Goal: Task Accomplishment & Management: Manage account settings

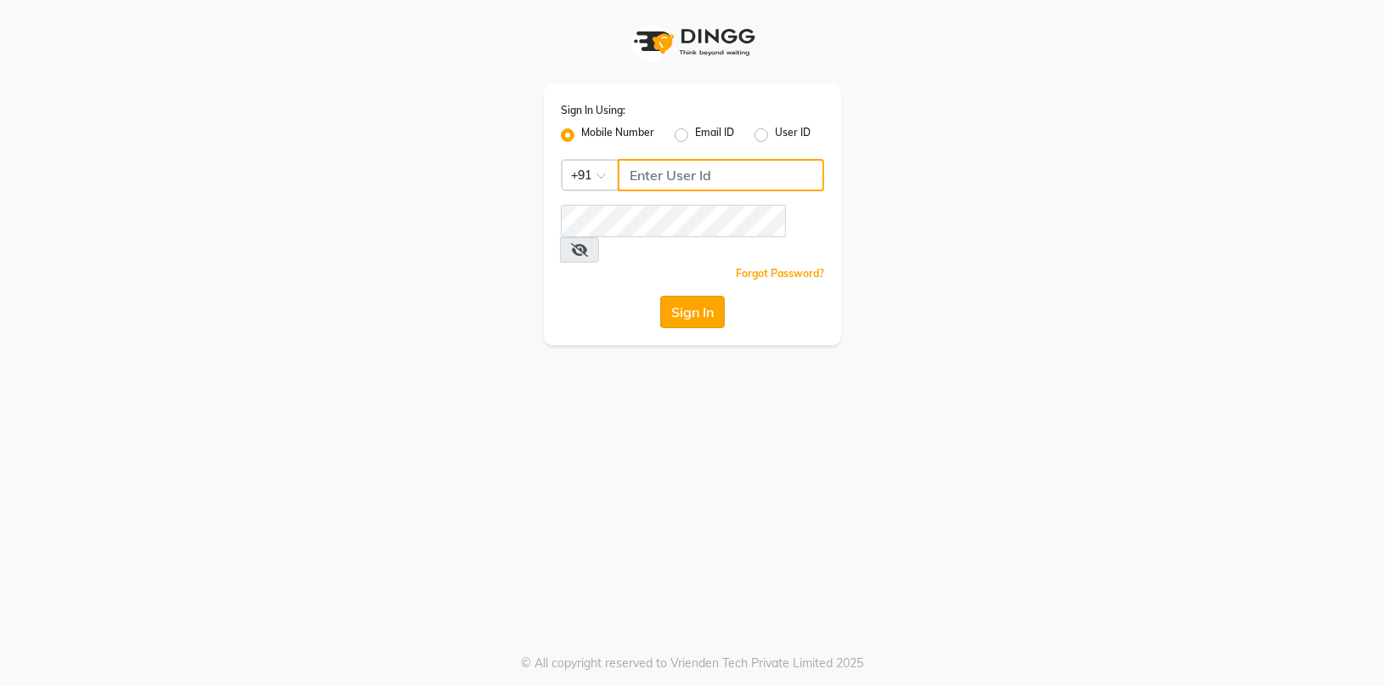
type input "7774050011"
click at [704, 296] on button "Sign In" at bounding box center [692, 312] width 65 height 32
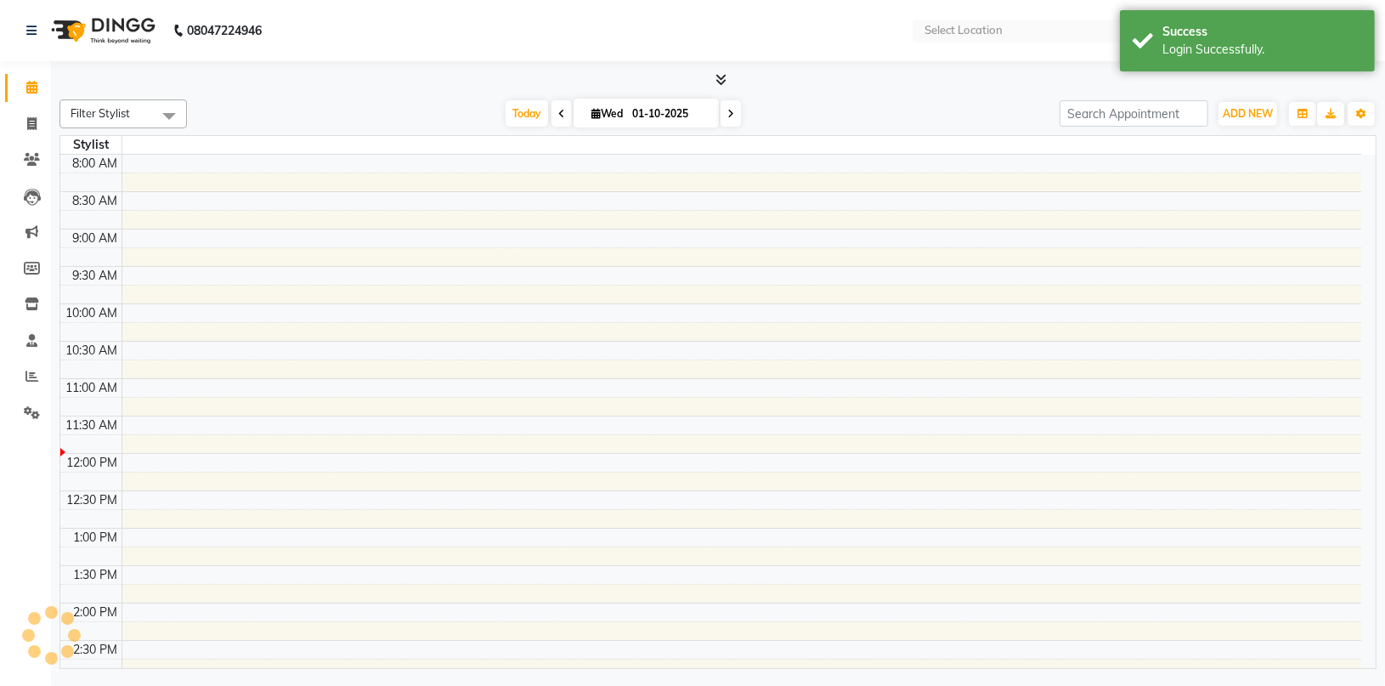
select select "en"
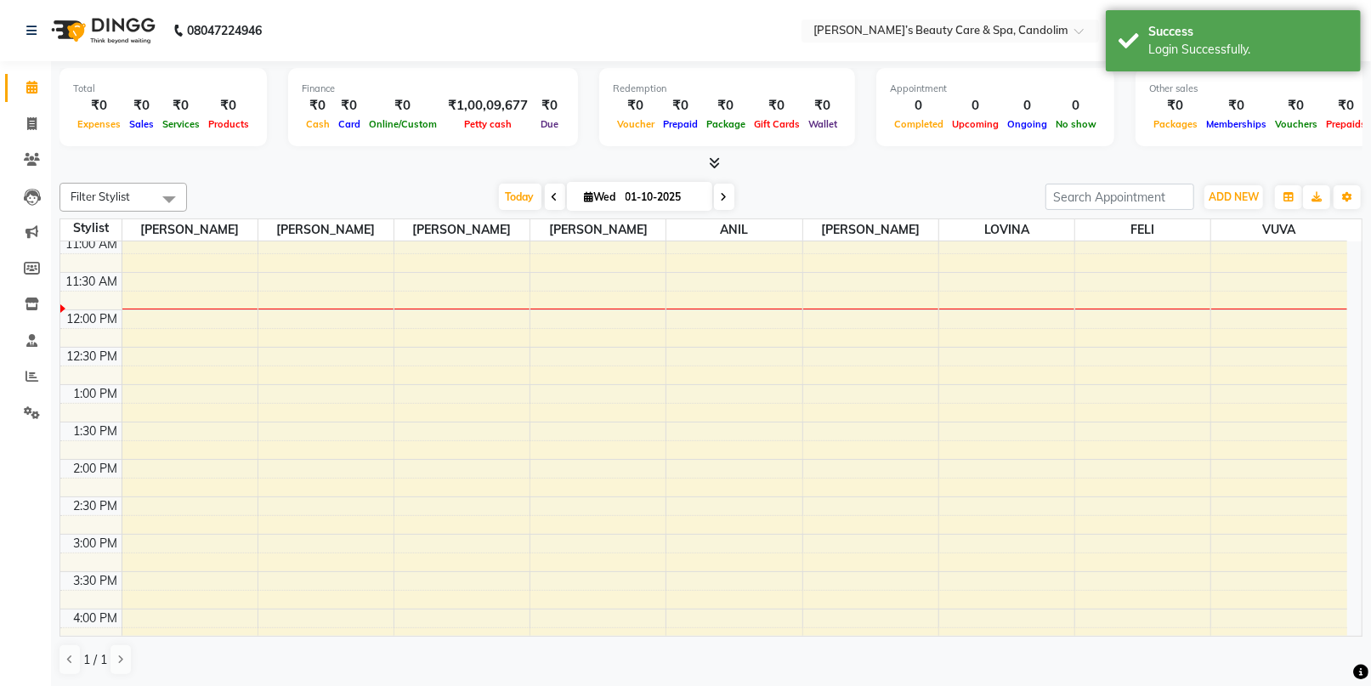
scroll to position [189, 0]
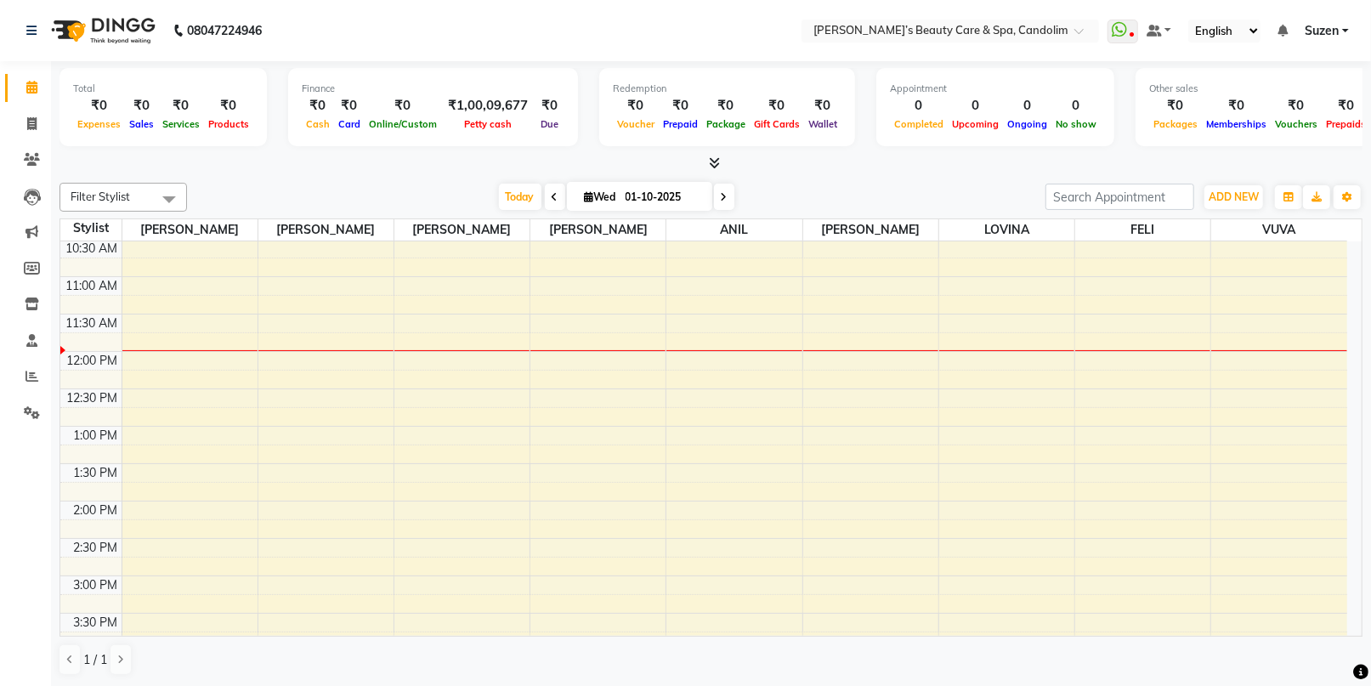
click at [192, 355] on div "8:00 AM 8:30 AM 9:00 AM 9:30 AM 10:00 AM 10:30 AM 11:00 AM 11:30 AM 12:00 PM 12…" at bounding box center [703, 538] width 1286 height 971
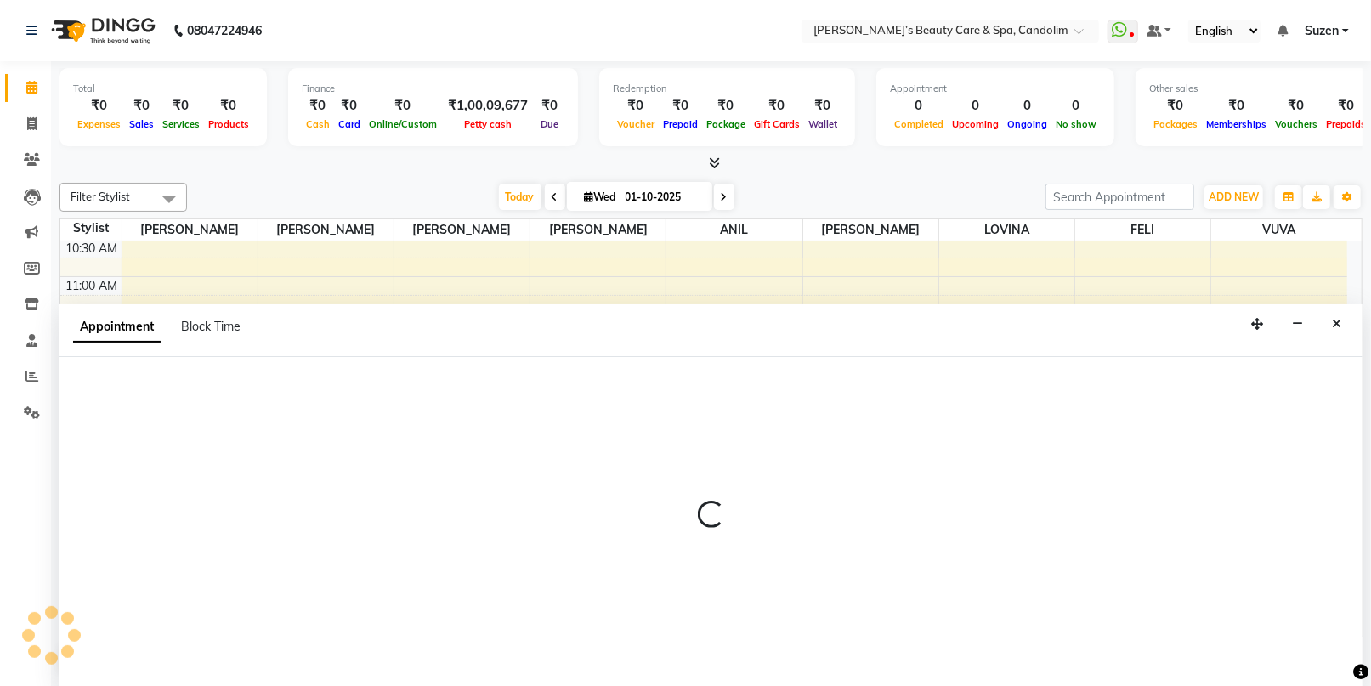
select select "43920"
select select "720"
select select "tentative"
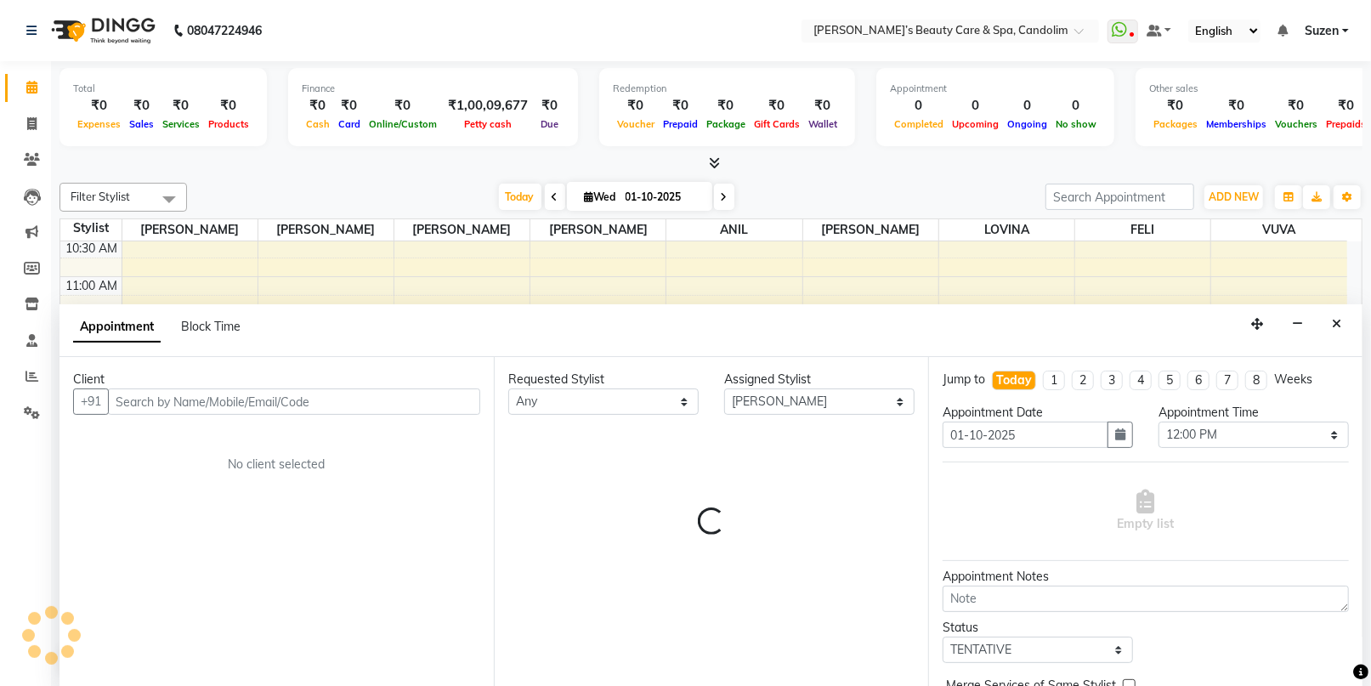
scroll to position [0, 0]
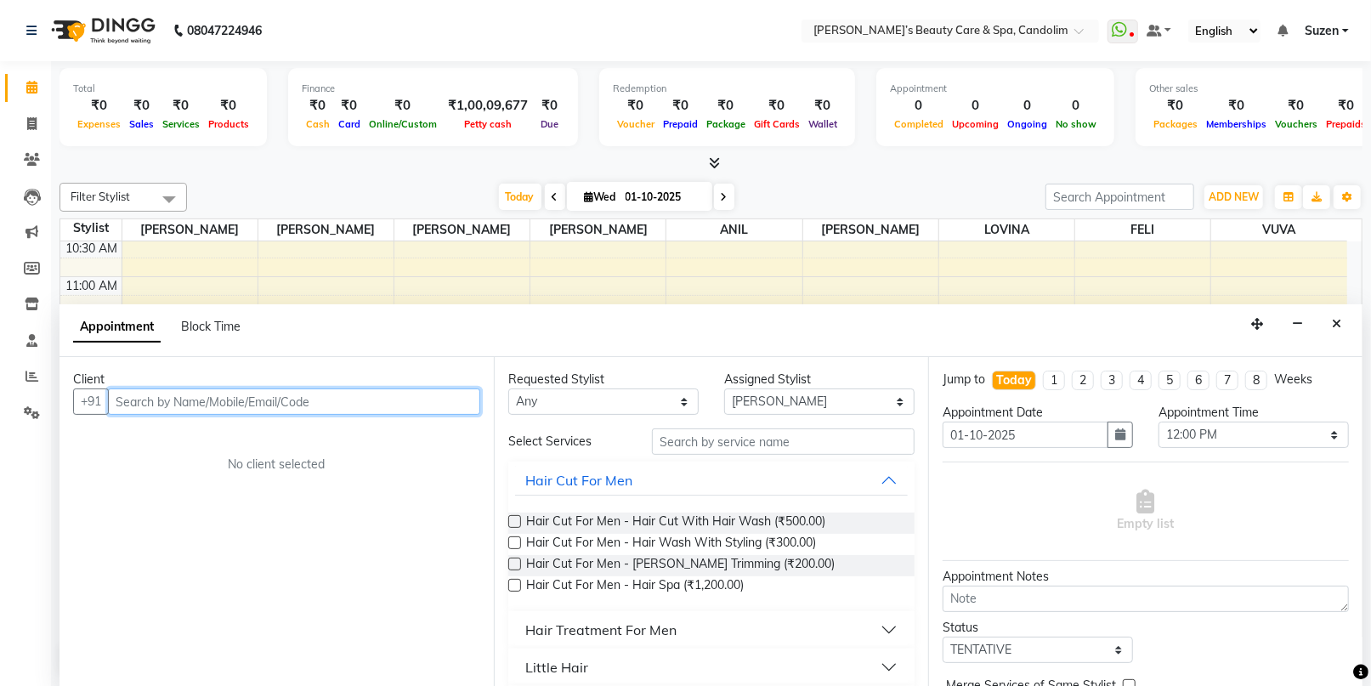
click at [298, 390] on input "text" at bounding box center [294, 401] width 372 height 26
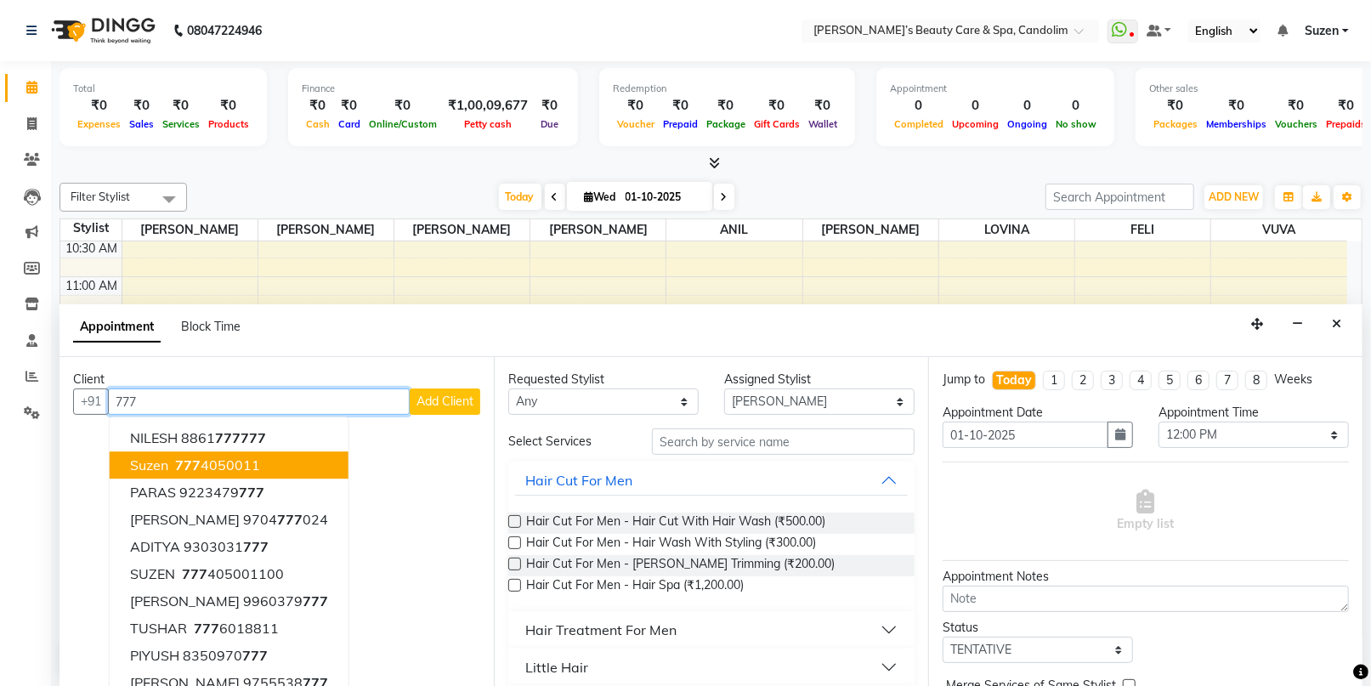
click at [237, 464] on ngb-highlight "[PHONE_NUMBER]" at bounding box center [216, 465] width 88 height 17
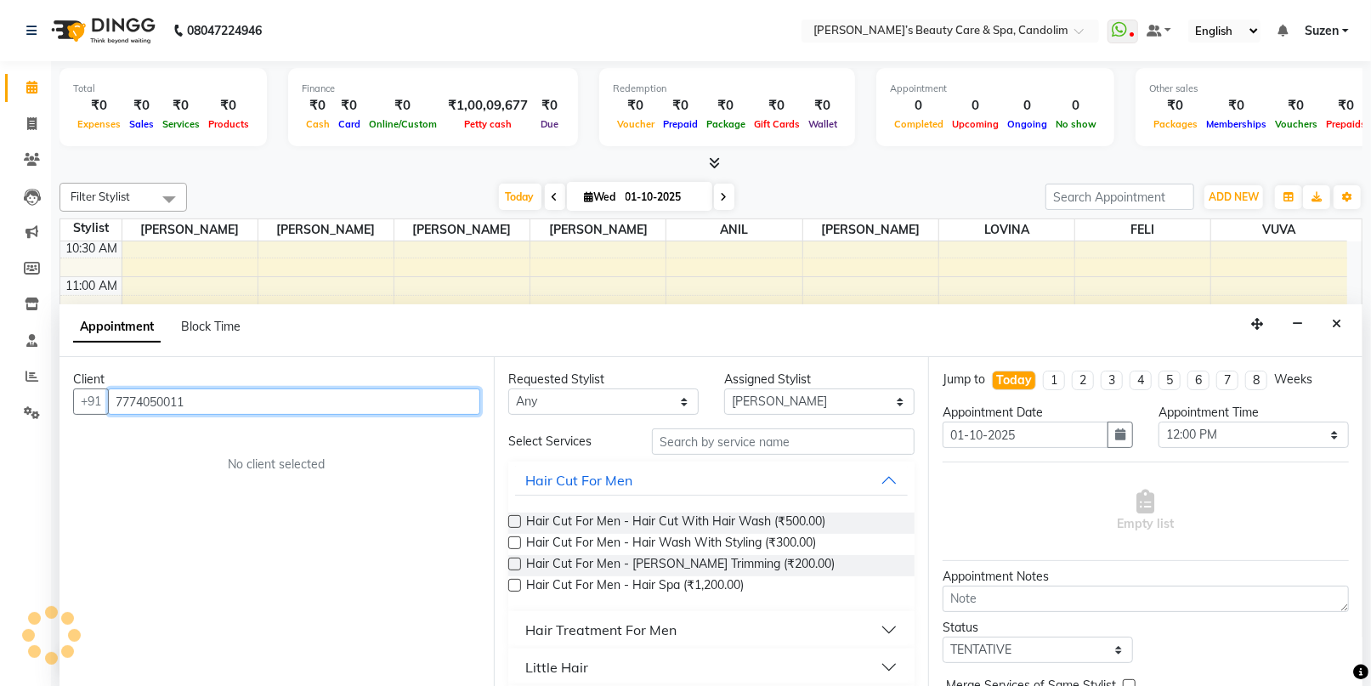
type input "7774050011"
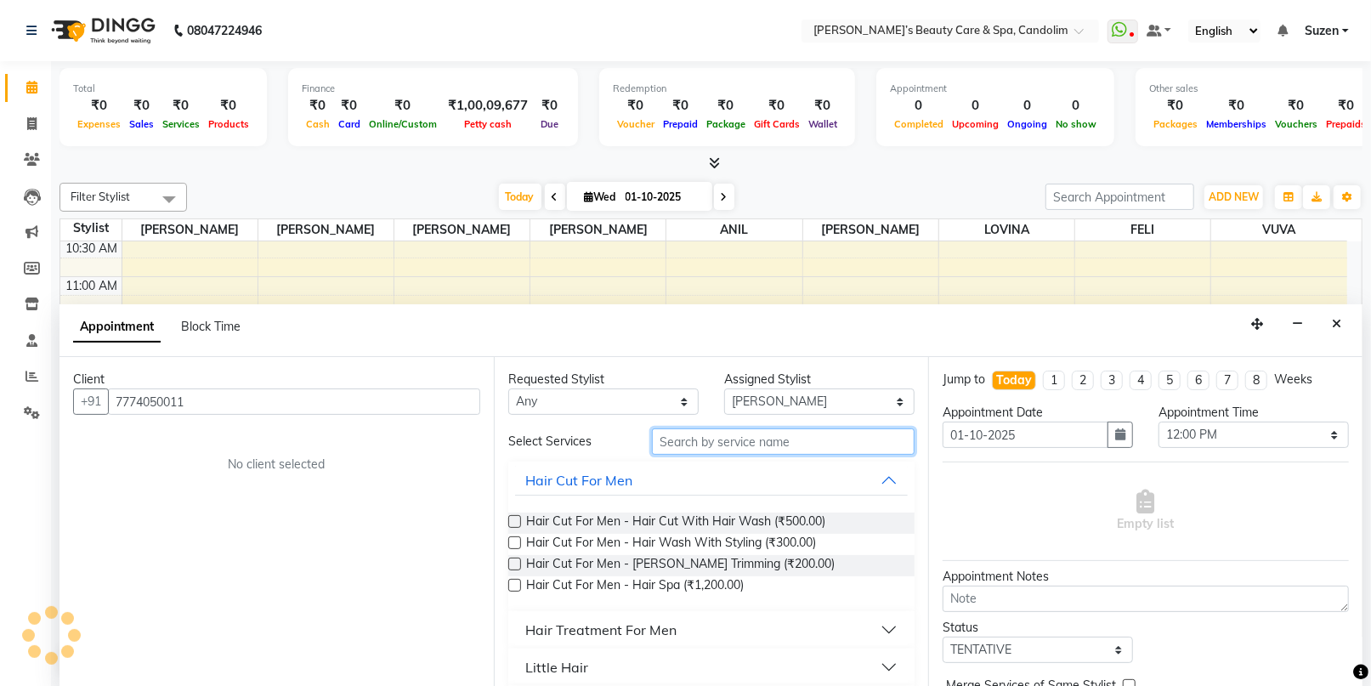
click at [668, 443] on input "text" at bounding box center [783, 441] width 263 height 26
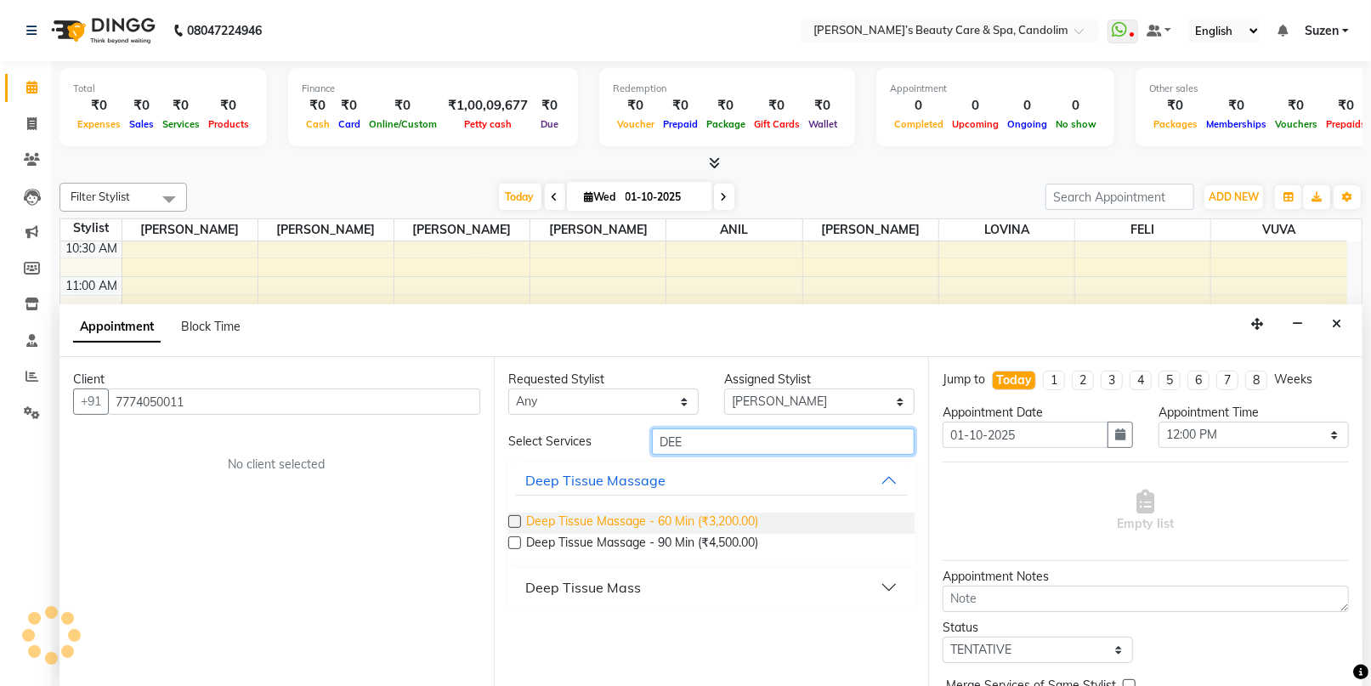
type input "DEE"
click at [634, 525] on span "Deep Tissue Massage - 60 Min (₹3,200.00)" at bounding box center [642, 522] width 232 height 21
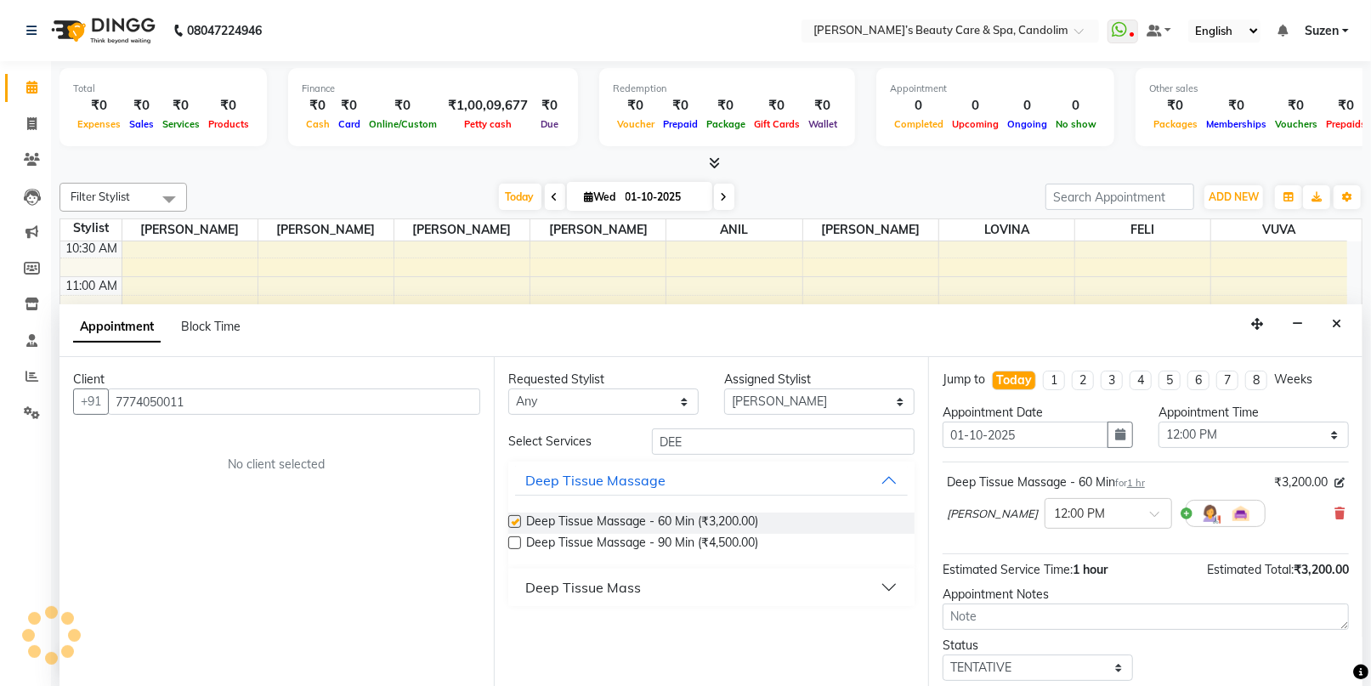
checkbox input "false"
click at [823, 401] on select "Select [PERSON_NAME] [PERSON_NAME] [PERSON_NAME] [PERSON_NAME] [PERSON_NAME]" at bounding box center [819, 401] width 190 height 26
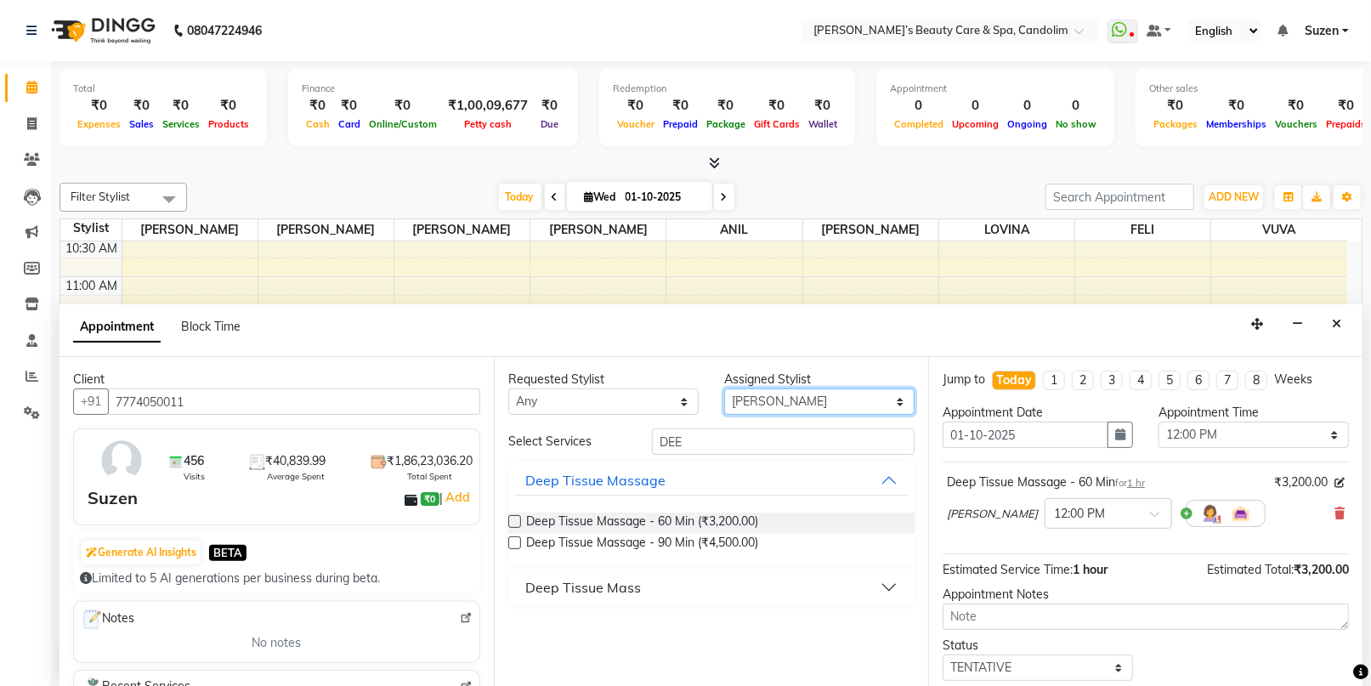
select select "43922"
click at [724, 388] on select "Select [PERSON_NAME] [PERSON_NAME] [PERSON_NAME] [PERSON_NAME] [PERSON_NAME]" at bounding box center [819, 401] width 190 height 26
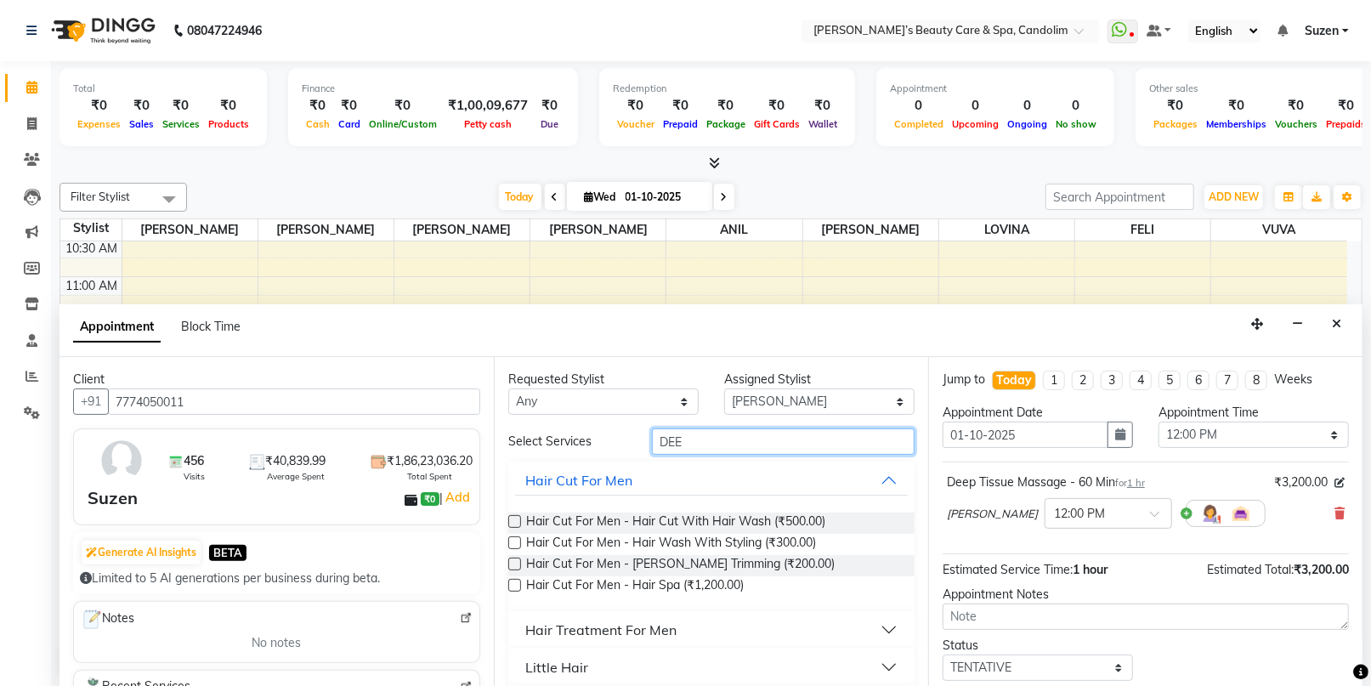
click at [724, 438] on input "DEE" at bounding box center [783, 441] width 263 height 26
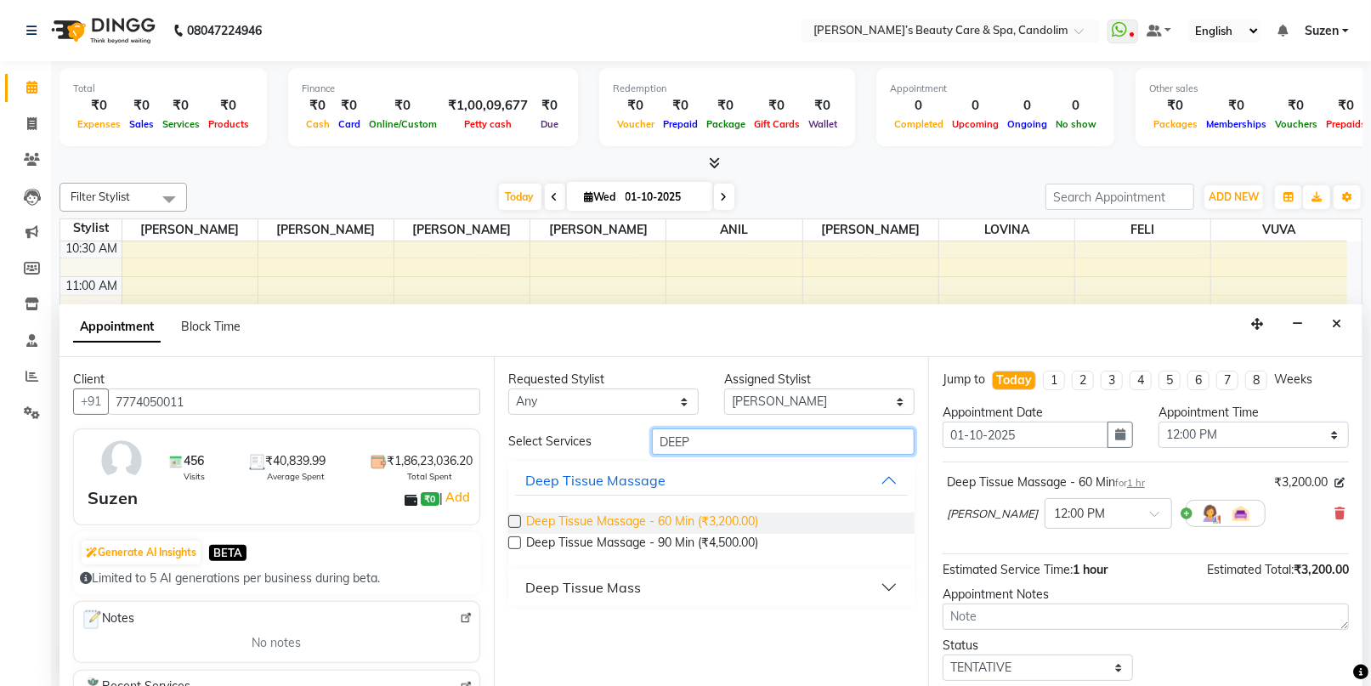
type input "DEEP"
click at [722, 517] on span "Deep Tissue Massage - 60 Min (₹3,200.00)" at bounding box center [642, 522] width 232 height 21
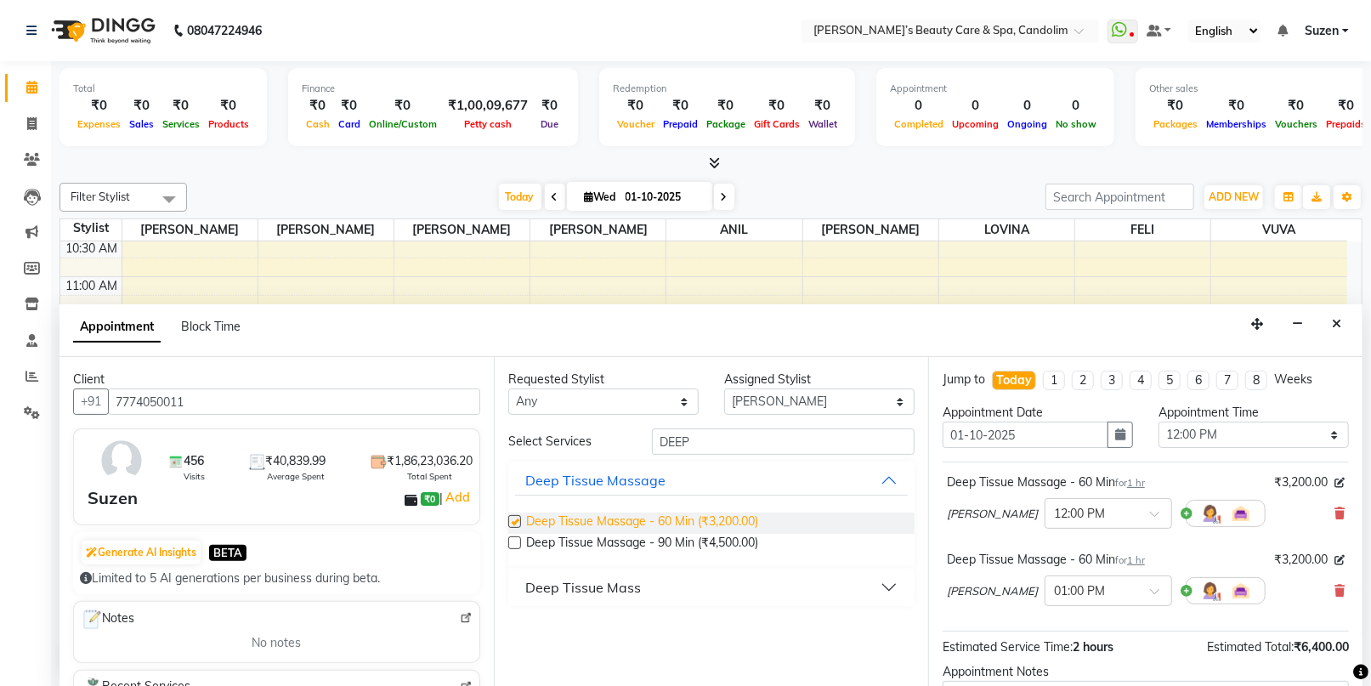
checkbox input "false"
click at [1086, 589] on div at bounding box center [1108, 589] width 126 height 18
click at [1045, 679] on div "12:00 PM" at bounding box center [1108, 685] width 126 height 31
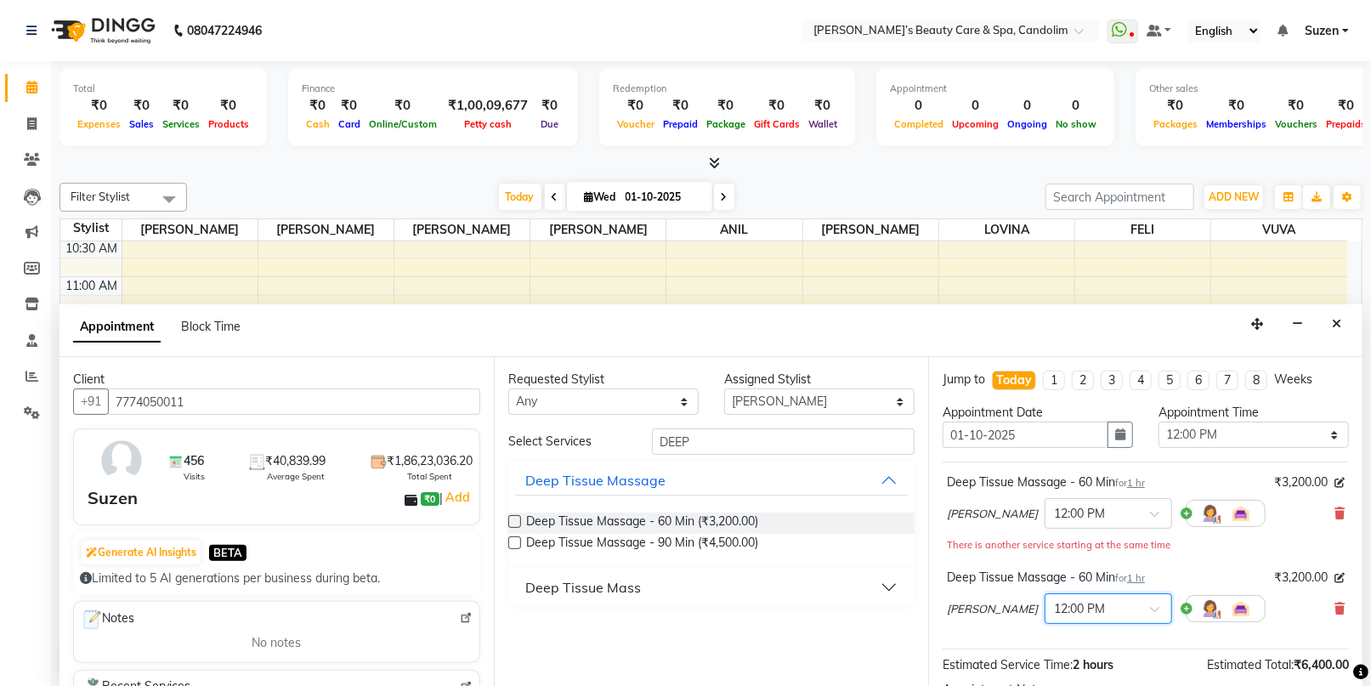
scroll to position [189, 0]
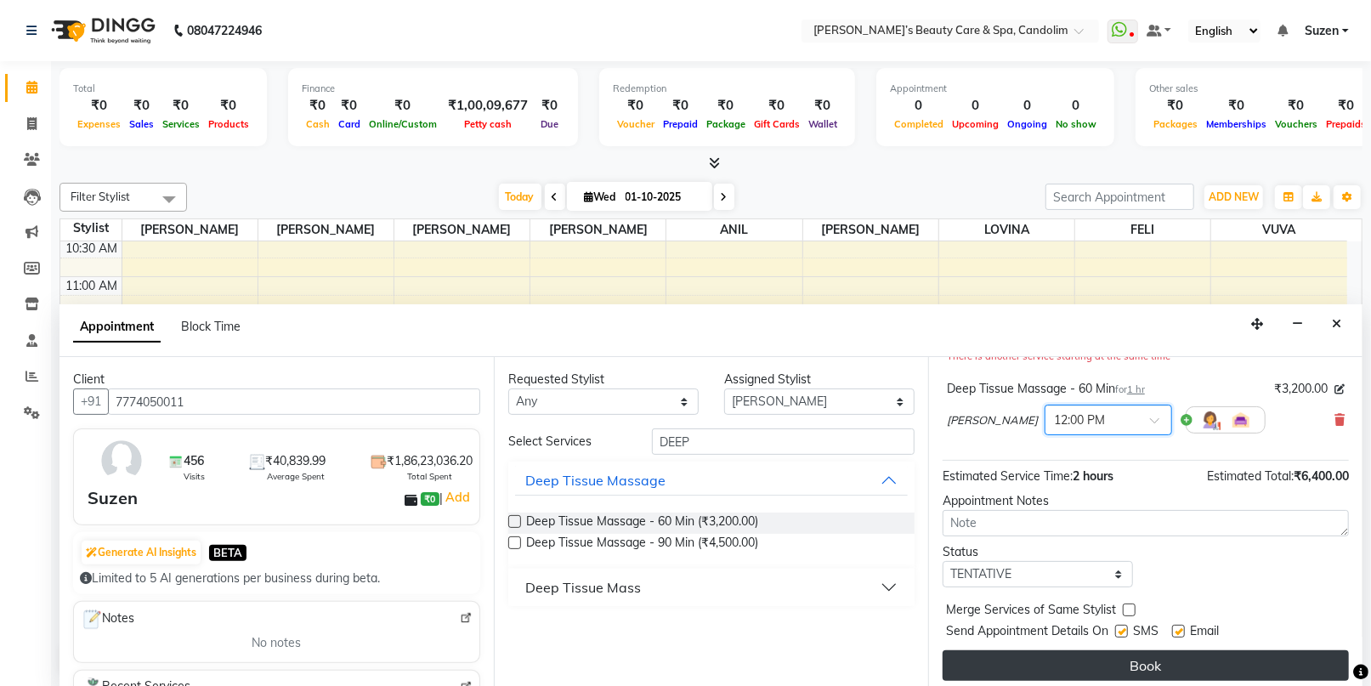
click at [1147, 659] on button "Book" at bounding box center [1145, 665] width 406 height 31
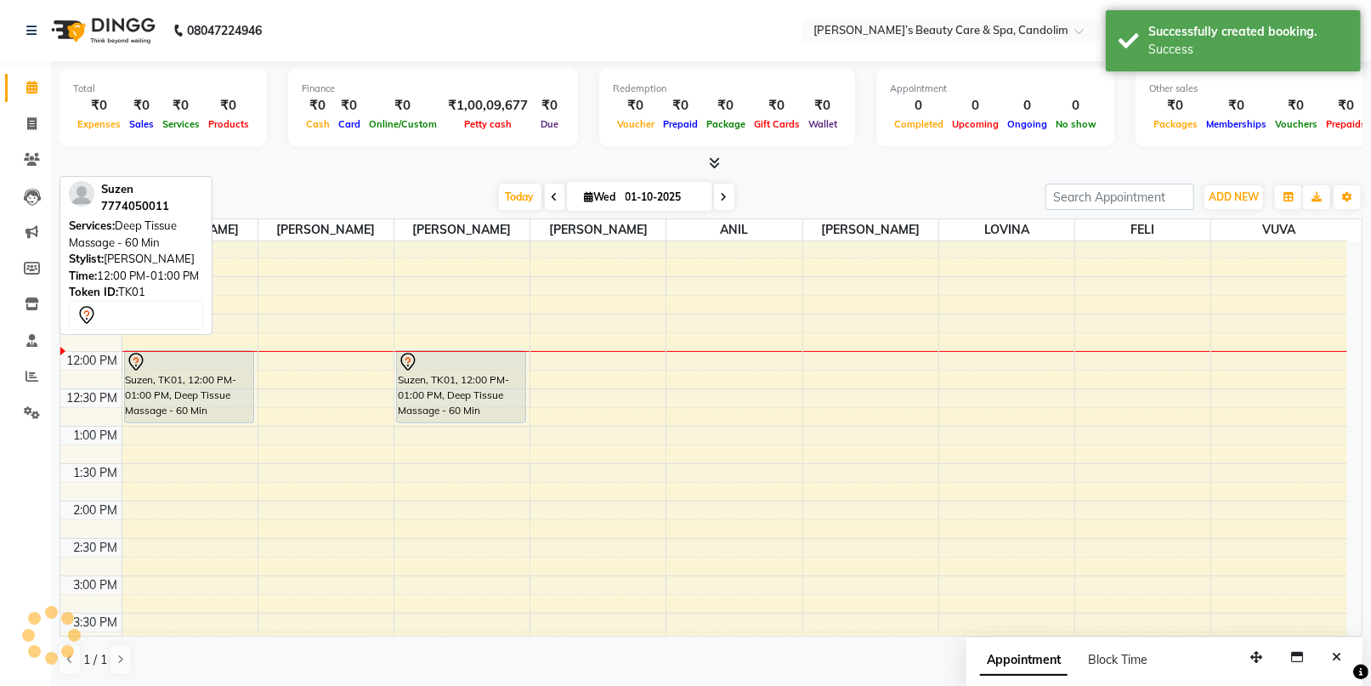
scroll to position [0, 0]
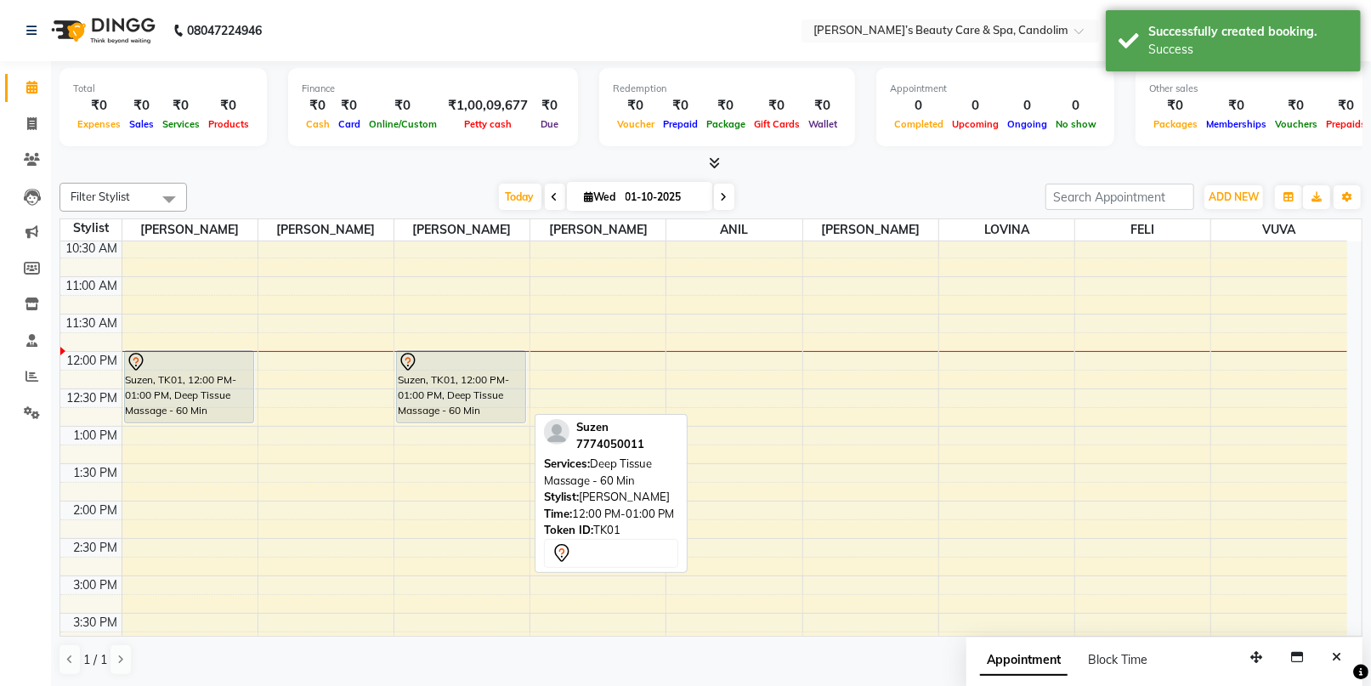
click at [444, 377] on div "Suzen, TK01, 12:00 PM-01:00 PM, Deep Tissue Massage - 60 Min" at bounding box center [461, 386] width 128 height 71
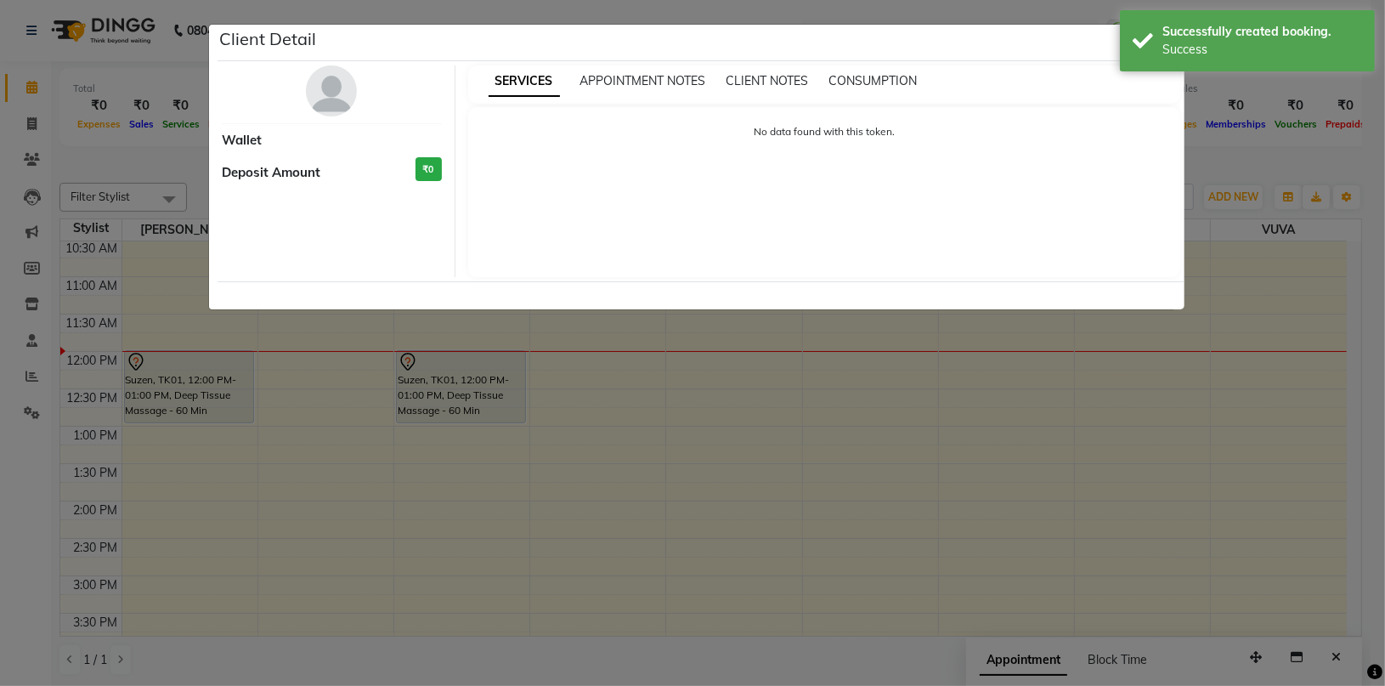
select select "7"
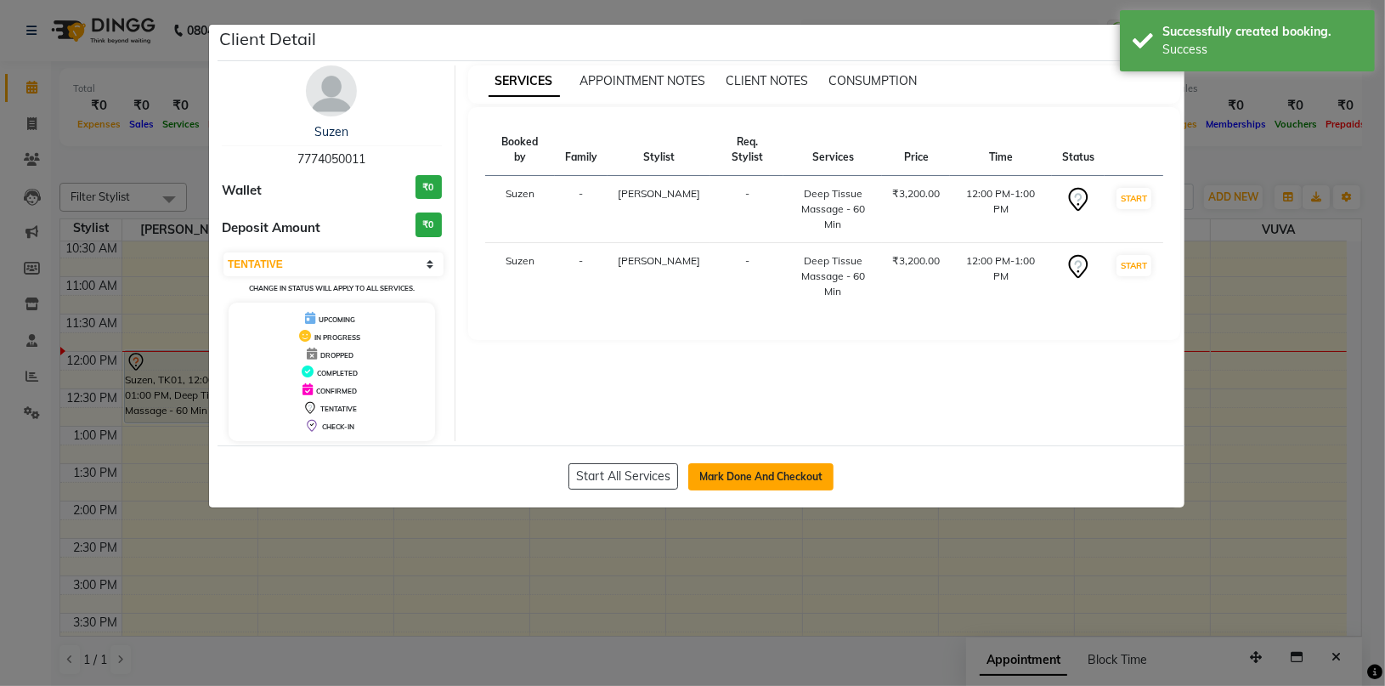
click at [724, 470] on button "Mark Done And Checkout" at bounding box center [760, 476] width 145 height 27
select select "service"
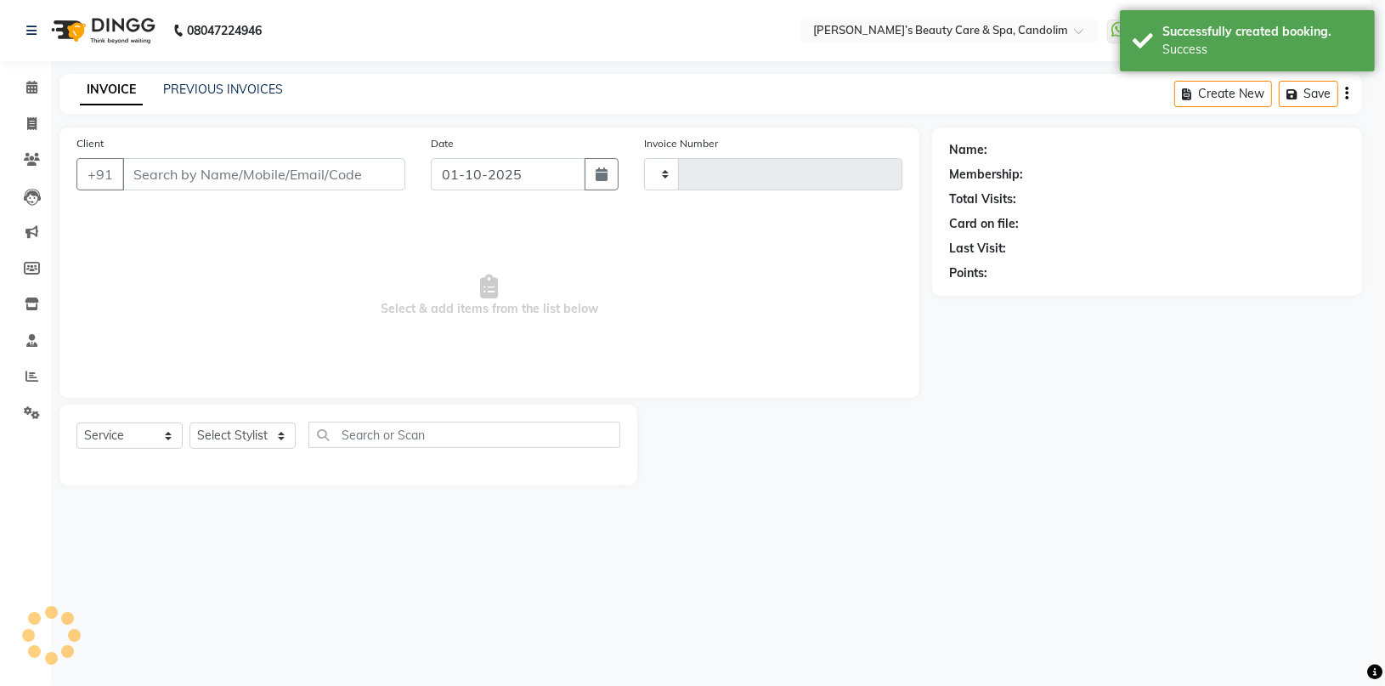
type input "1216"
select select "6059"
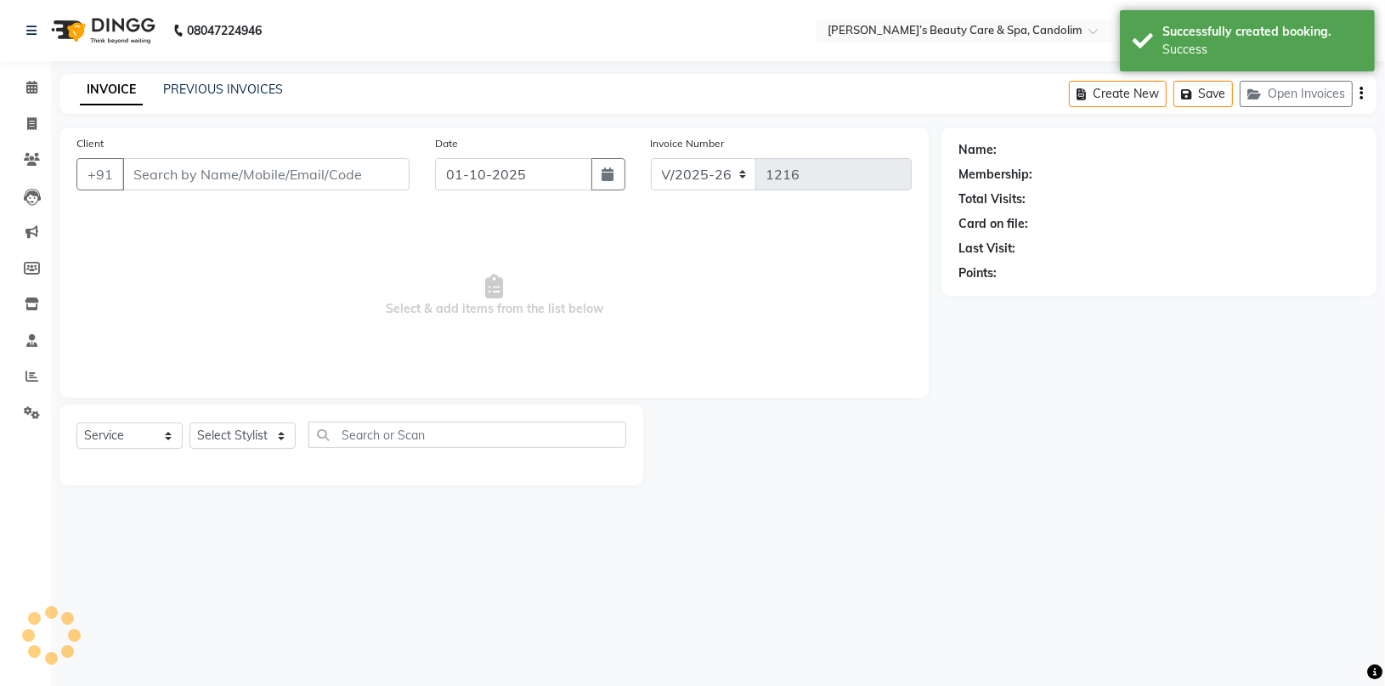
type input "7774050011"
select select "43922"
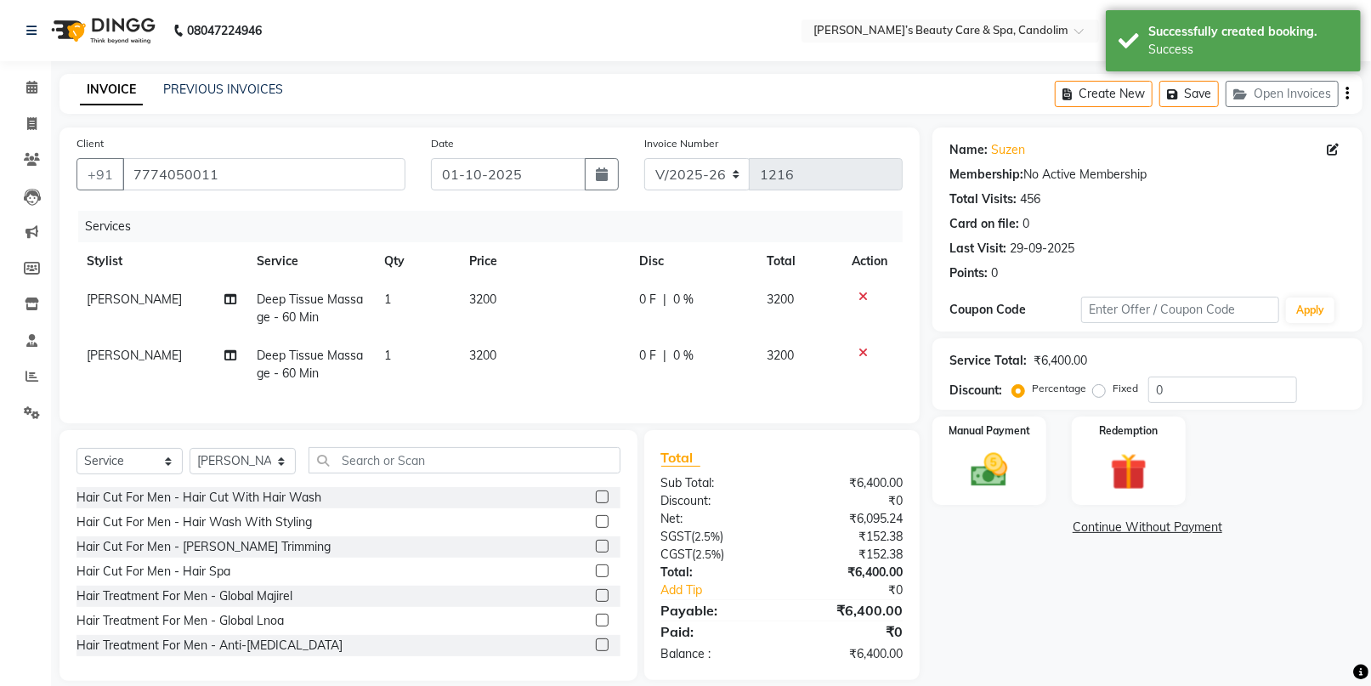
click at [501, 302] on td "3200" at bounding box center [544, 308] width 170 height 56
select select "43920"
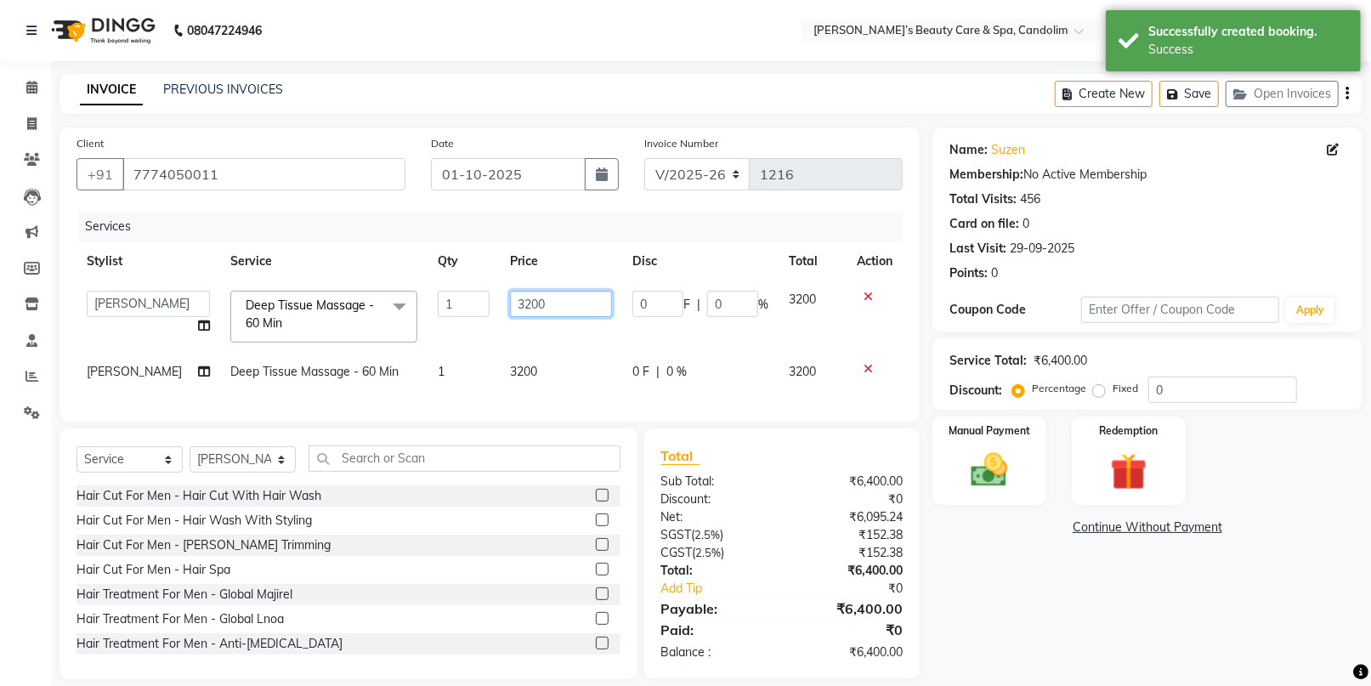
click at [560, 300] on input "3200" at bounding box center [561, 304] width 102 height 26
type input "3360"
click at [547, 373] on td "3200" at bounding box center [561, 372] width 122 height 38
select select "43922"
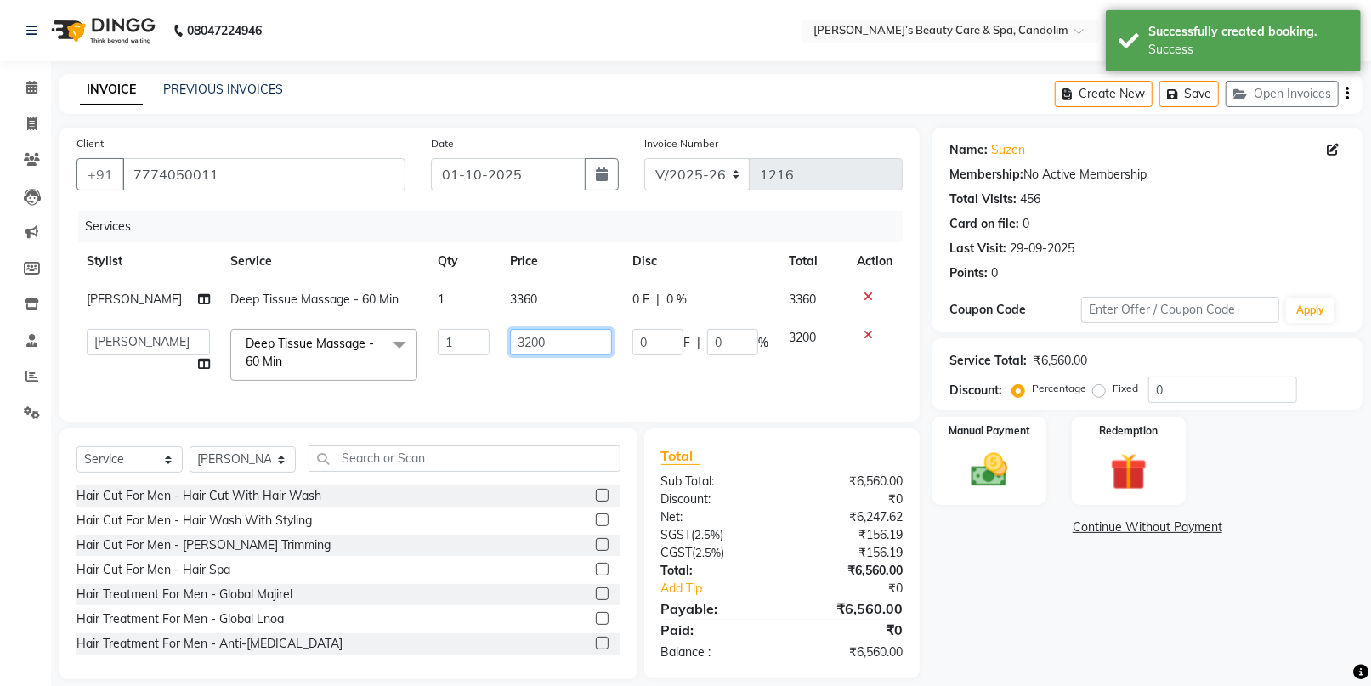
click at [552, 346] on input "3200" at bounding box center [561, 342] width 102 height 26
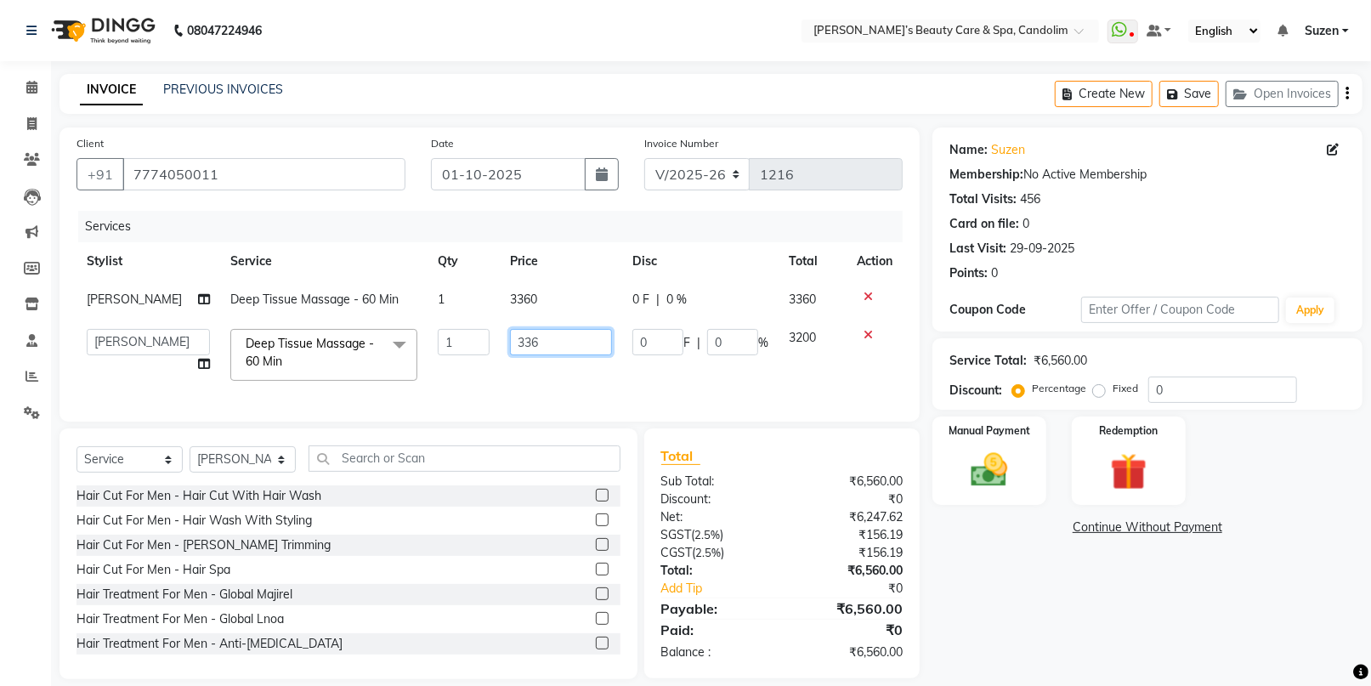
type input "3360"
click at [546, 389] on td "3360" at bounding box center [561, 355] width 122 height 72
select select "43922"
click at [982, 462] on img at bounding box center [989, 470] width 62 height 44
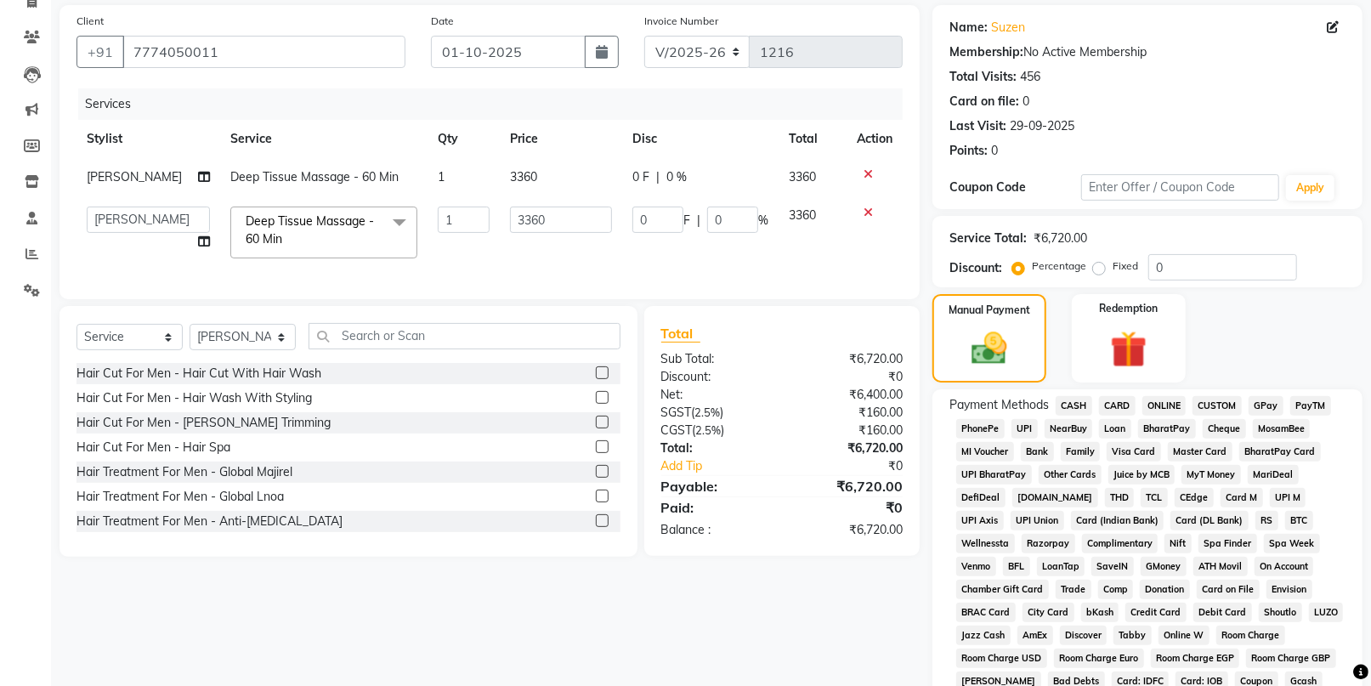
scroll to position [189, 0]
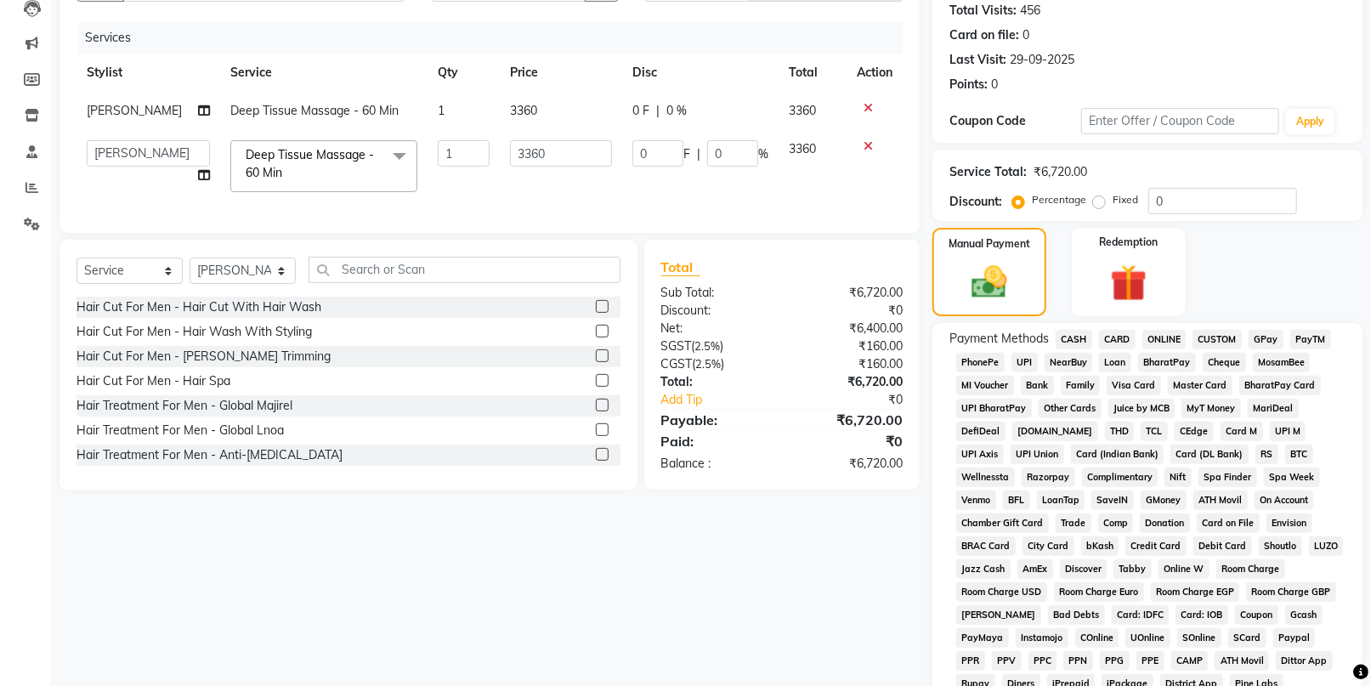
click at [1078, 342] on span "CASH" at bounding box center [1073, 340] width 37 height 20
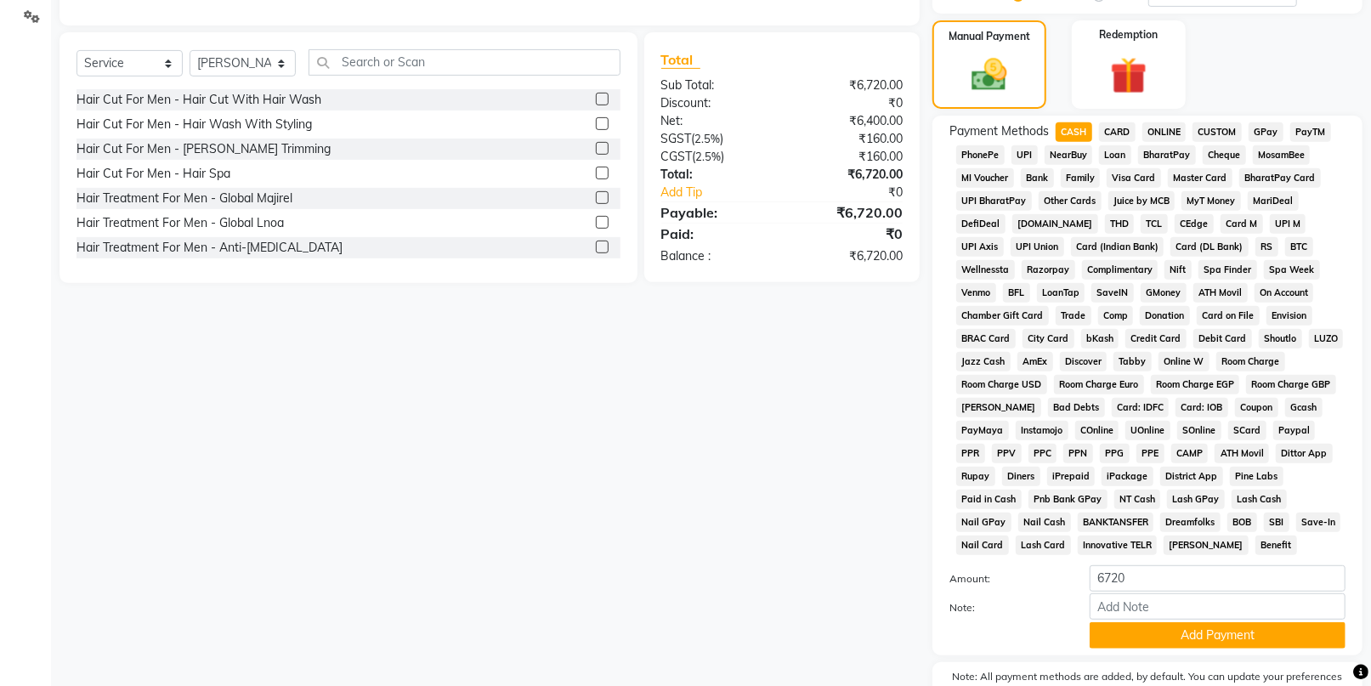
scroll to position [489, 0]
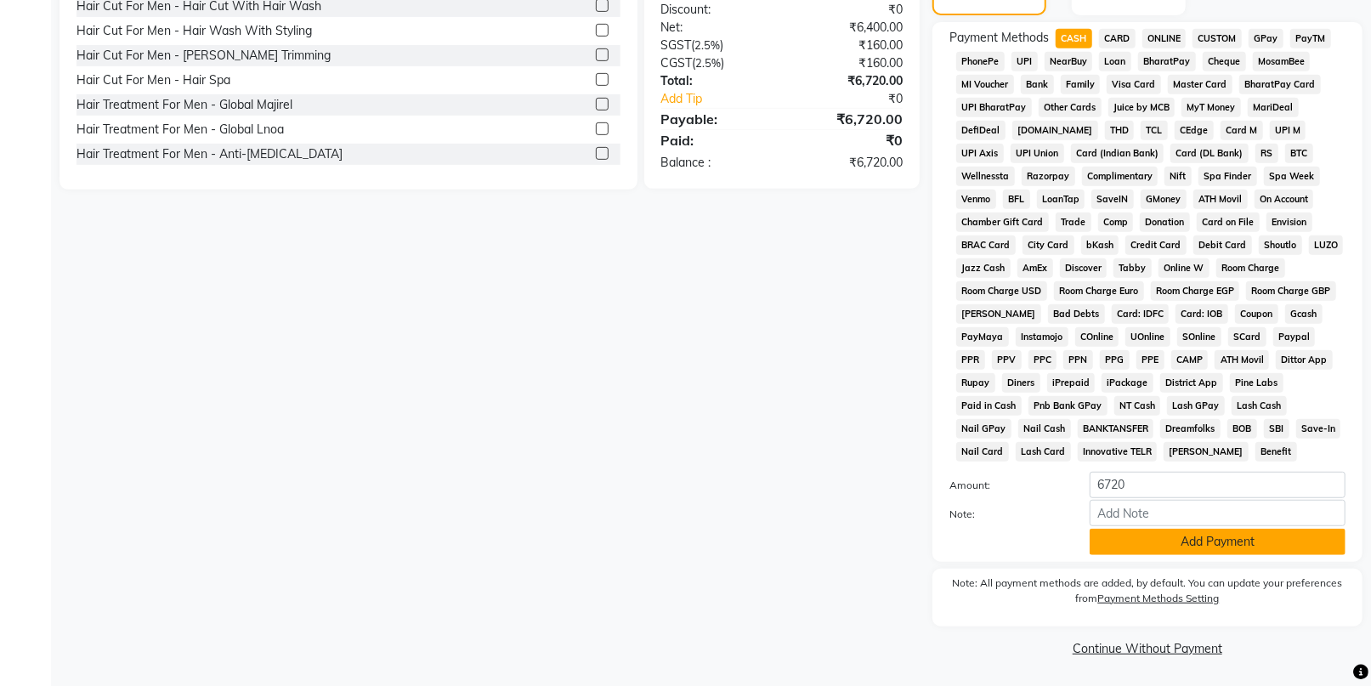
click at [1185, 533] on button "Add Payment" at bounding box center [1217, 541] width 256 height 26
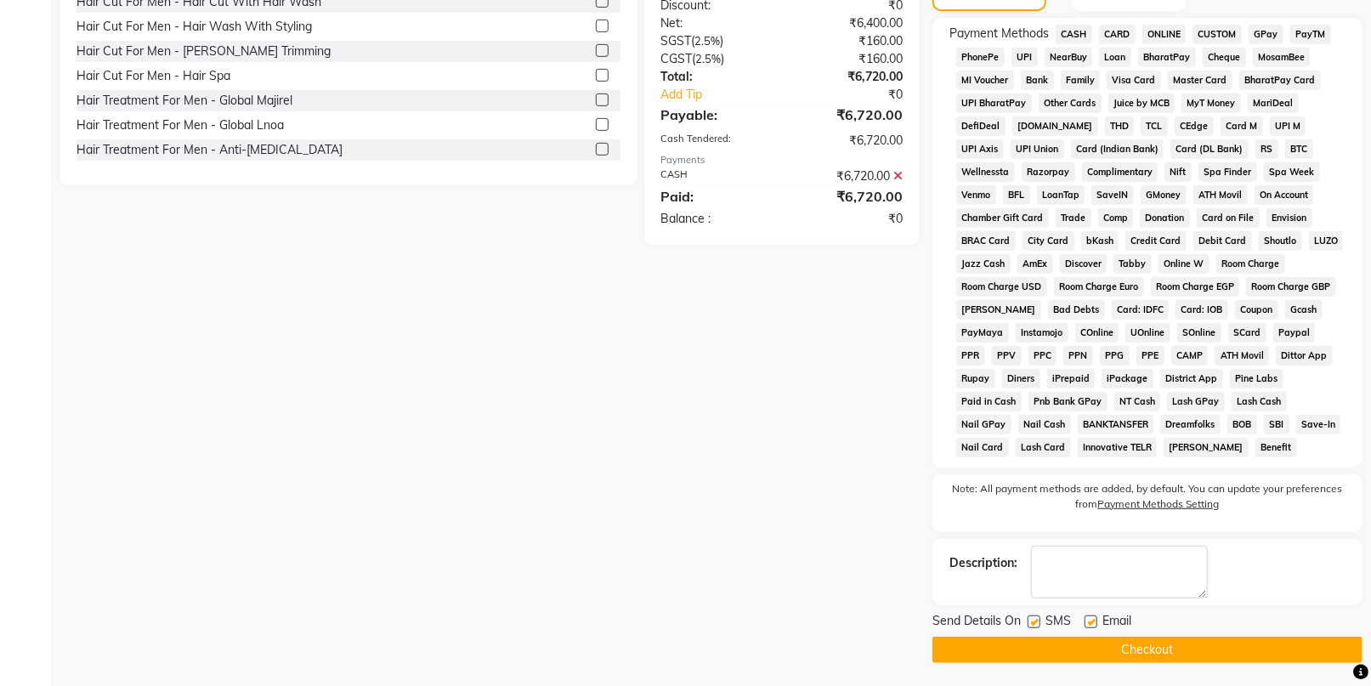
scroll to position [495, 0]
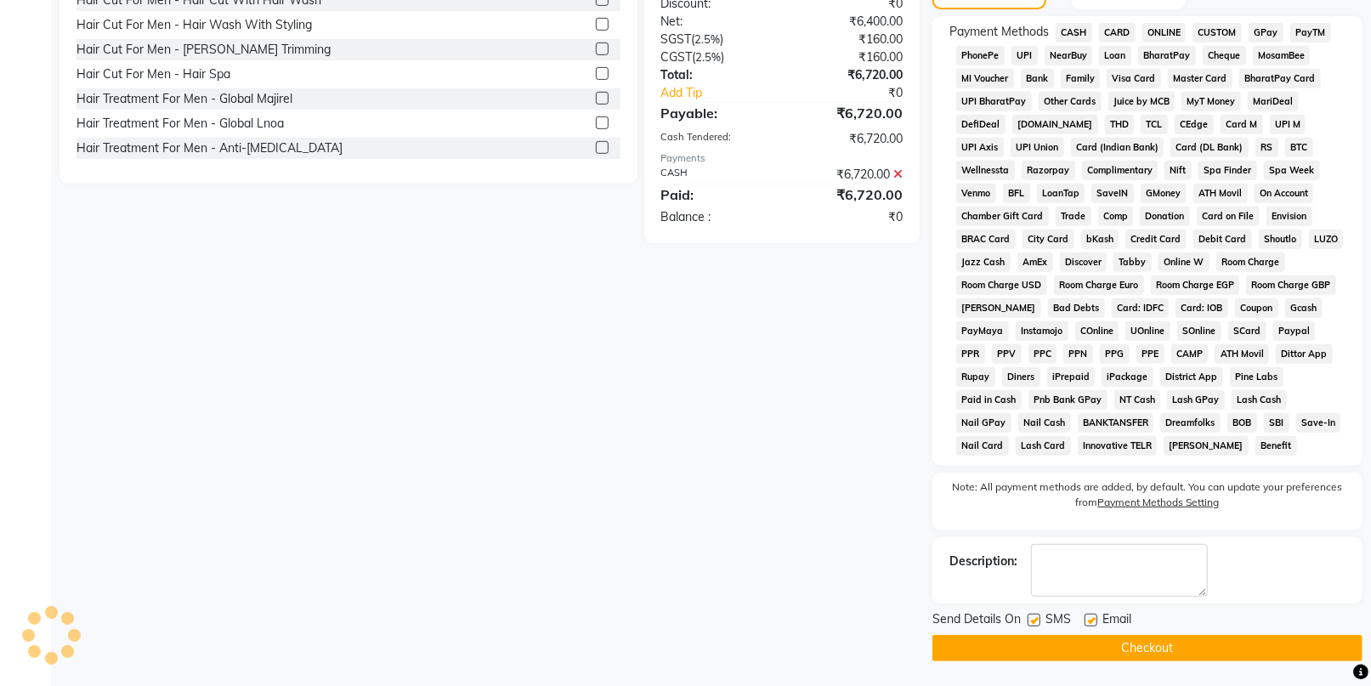
click at [1186, 641] on button "Checkout" at bounding box center [1147, 648] width 430 height 26
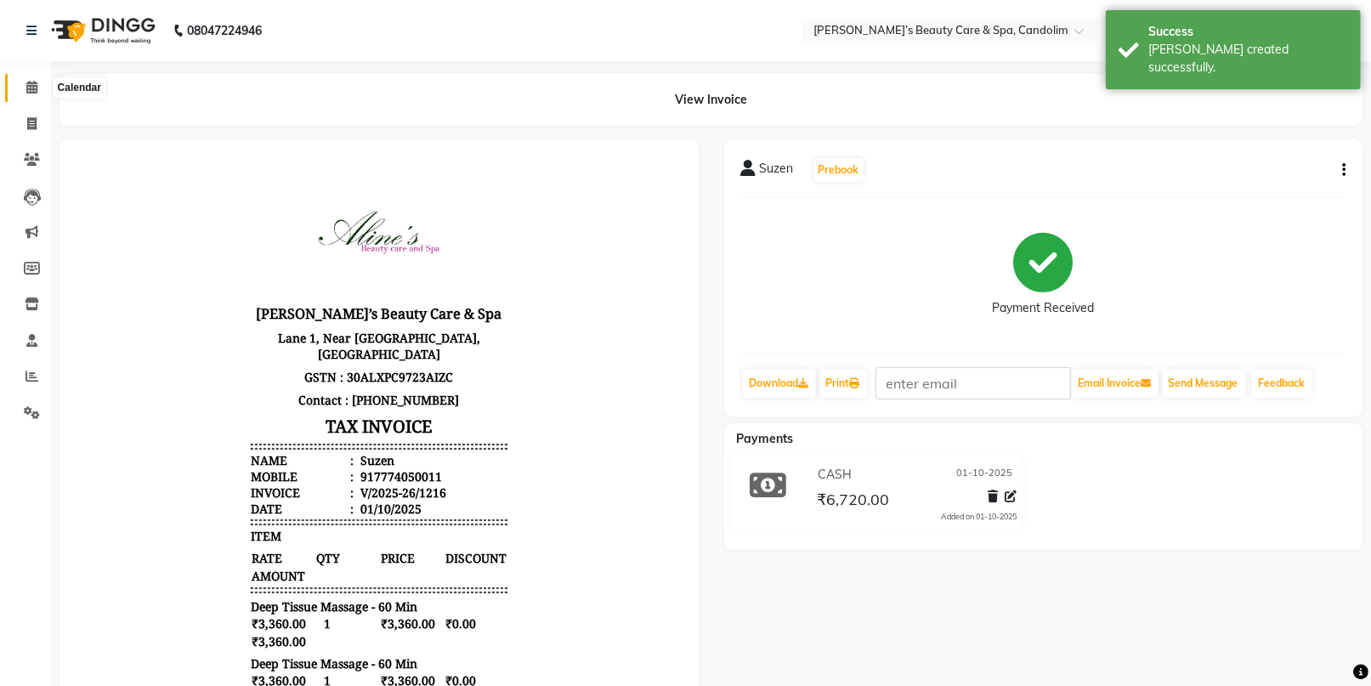
click at [34, 87] on icon at bounding box center [31, 87] width 11 height 13
